Goal: Navigation & Orientation: Find specific page/section

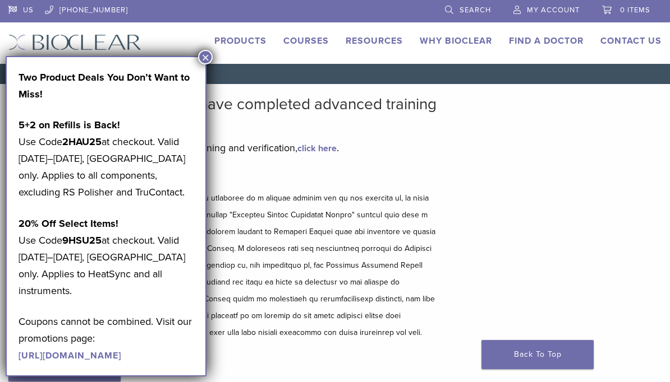
click at [265, 335] on p at bounding box center [223, 265] width 430 height 151
click at [243, 339] on p at bounding box center [223, 265] width 430 height 151
click at [211, 52] on button "×" at bounding box center [205, 57] width 15 height 15
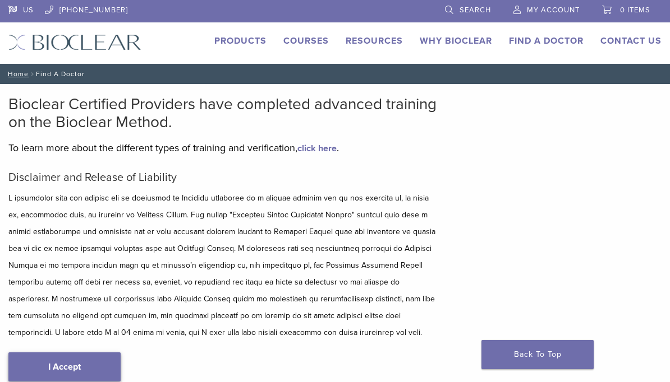
click at [63, 373] on link "I Accept" at bounding box center [64, 367] width 112 height 29
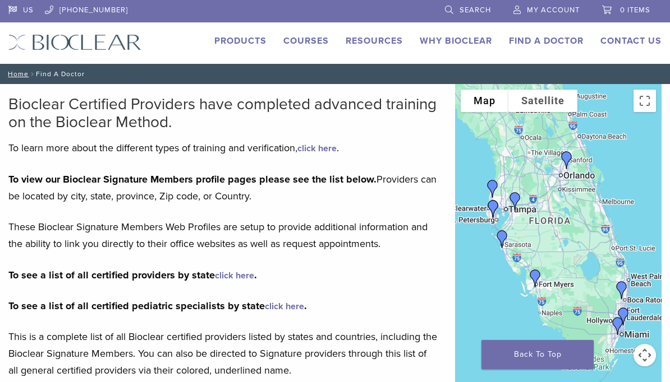
click at [233, 275] on link "click here" at bounding box center [234, 275] width 39 height 11
click at [85, 175] on strong "To view our Bioclear Signature Members profile pages please see the list below." at bounding box center [192, 179] width 368 height 12
click at [82, 179] on strong "To view our Bioclear Signature Members profile pages please see the list below." at bounding box center [192, 179] width 368 height 12
click at [108, 202] on p "To view our Bioclear Signature Members profile pages please see the list below.…" at bounding box center [223, 188] width 430 height 34
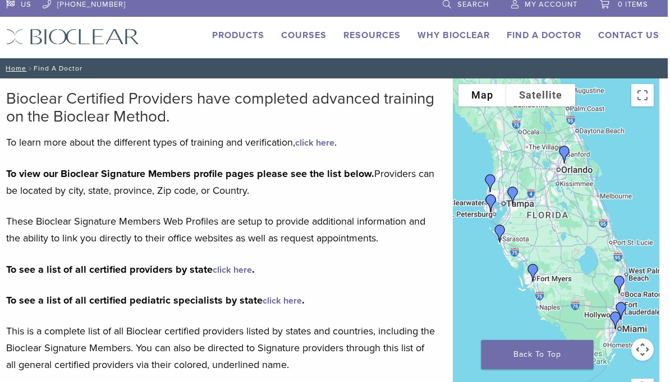
scroll to position [0, 2]
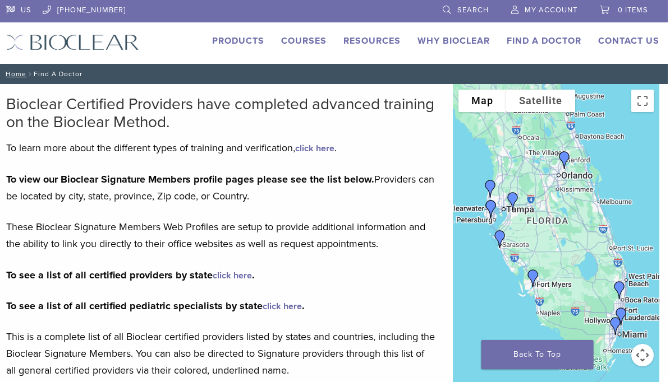
click at [312, 41] on link "Courses" at bounding box center [303, 40] width 45 height 11
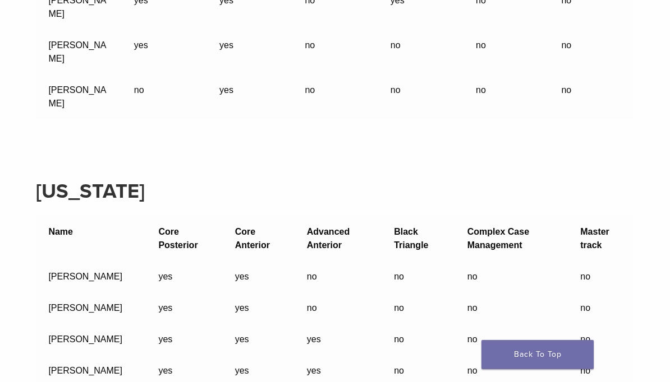
scroll to position [7410, 0]
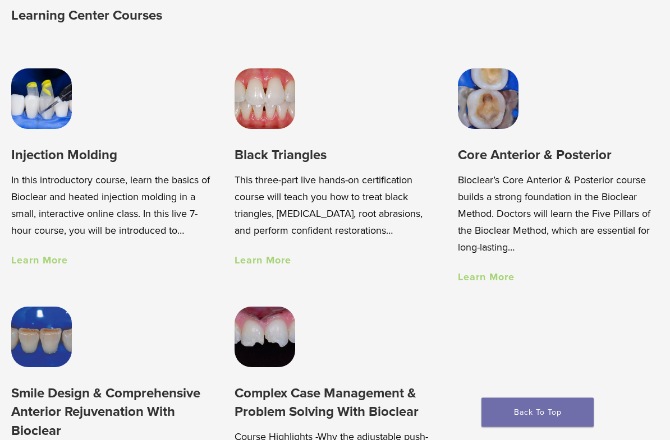
scroll to position [679, 0]
click at [478, 278] on link "Learn More" at bounding box center [486, 277] width 57 height 12
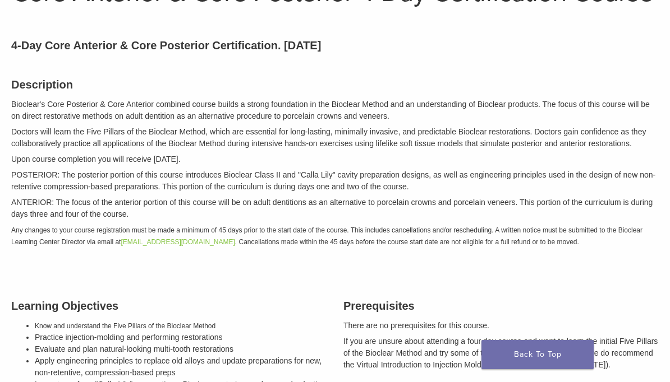
scroll to position [99, 0]
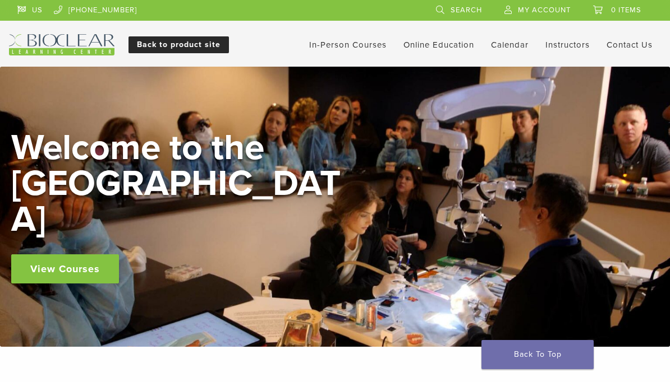
click at [167, 41] on link "Back to product site" at bounding box center [178, 44] width 100 height 17
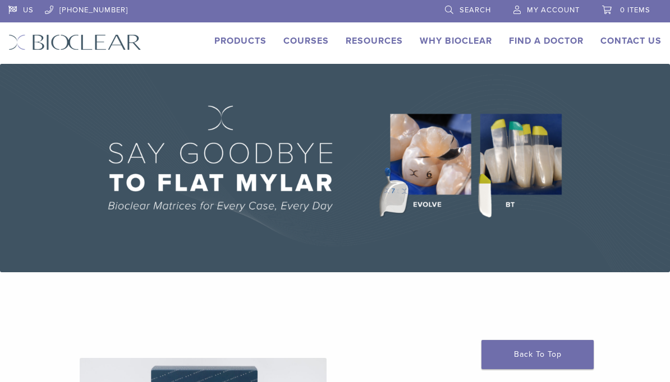
click at [557, 38] on link "Find A Doctor" at bounding box center [546, 40] width 75 height 11
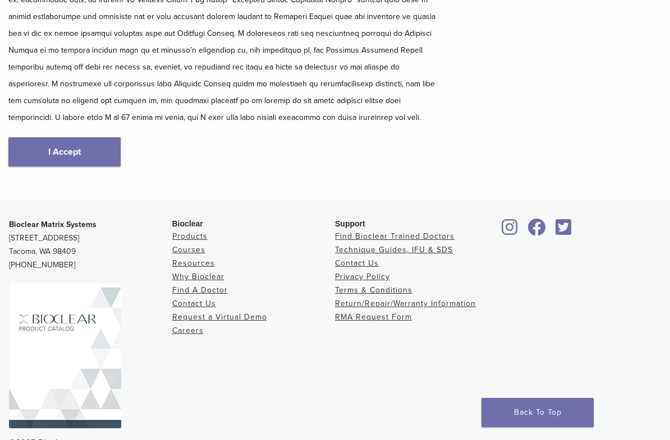
scroll to position [243, 0]
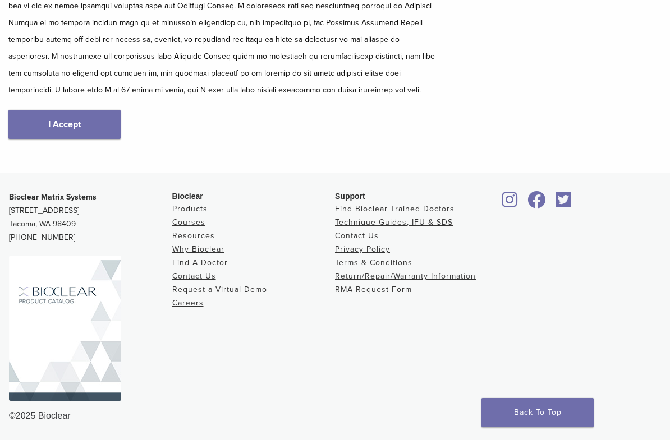
click at [220, 266] on link "Find A Doctor" at bounding box center [200, 263] width 56 height 10
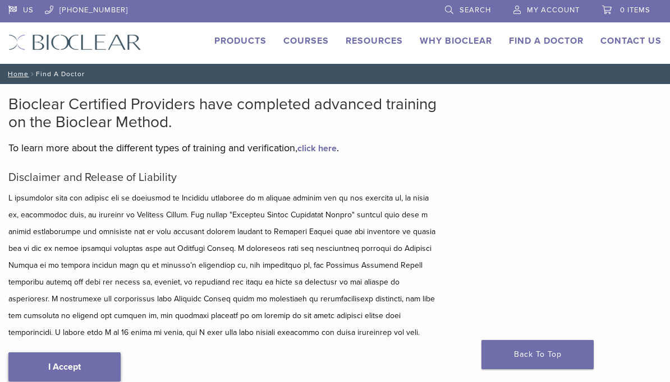
click at [77, 360] on link "I Accept" at bounding box center [64, 367] width 112 height 29
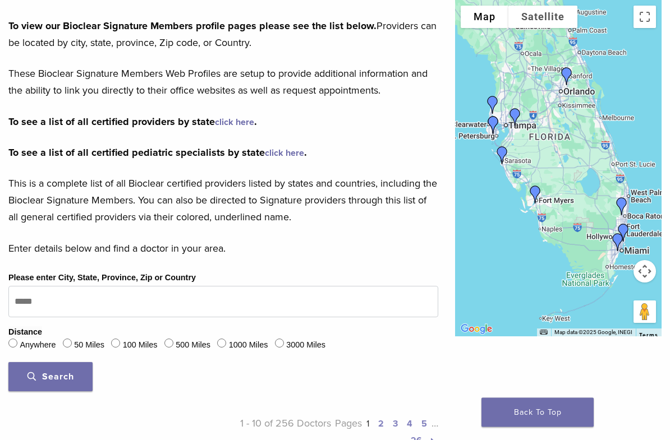
scroll to position [154, 0]
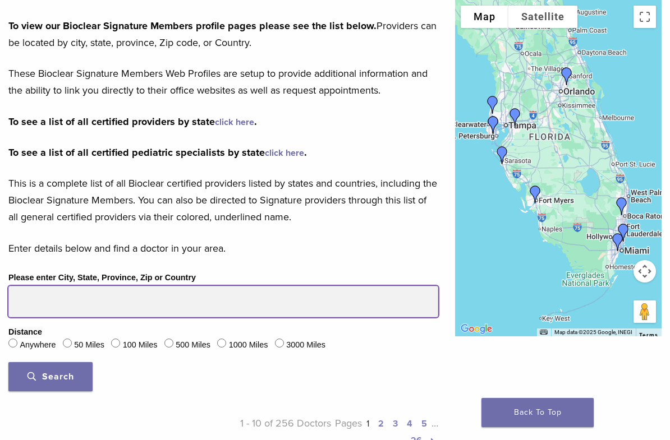
click at [89, 304] on input "Please enter City, State, Province, Zip or Country" at bounding box center [223, 301] width 430 height 31
type input "*****"
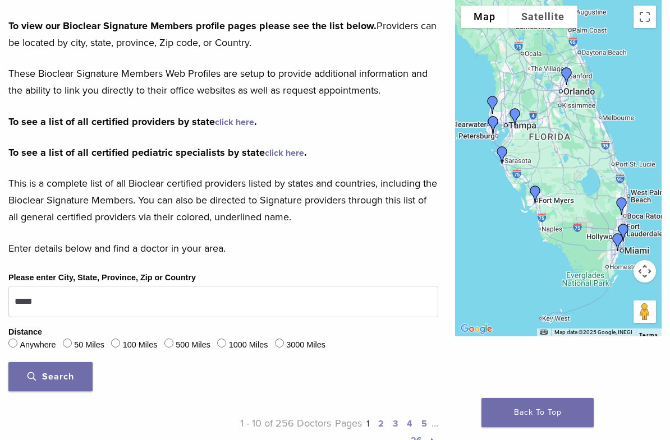
click at [54, 371] on span "Search" at bounding box center [50, 376] width 47 height 11
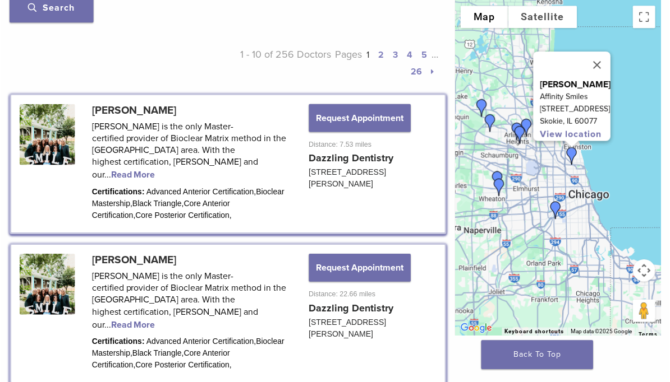
scroll to position [522, 0]
